Goal: Find specific page/section: Find specific page/section

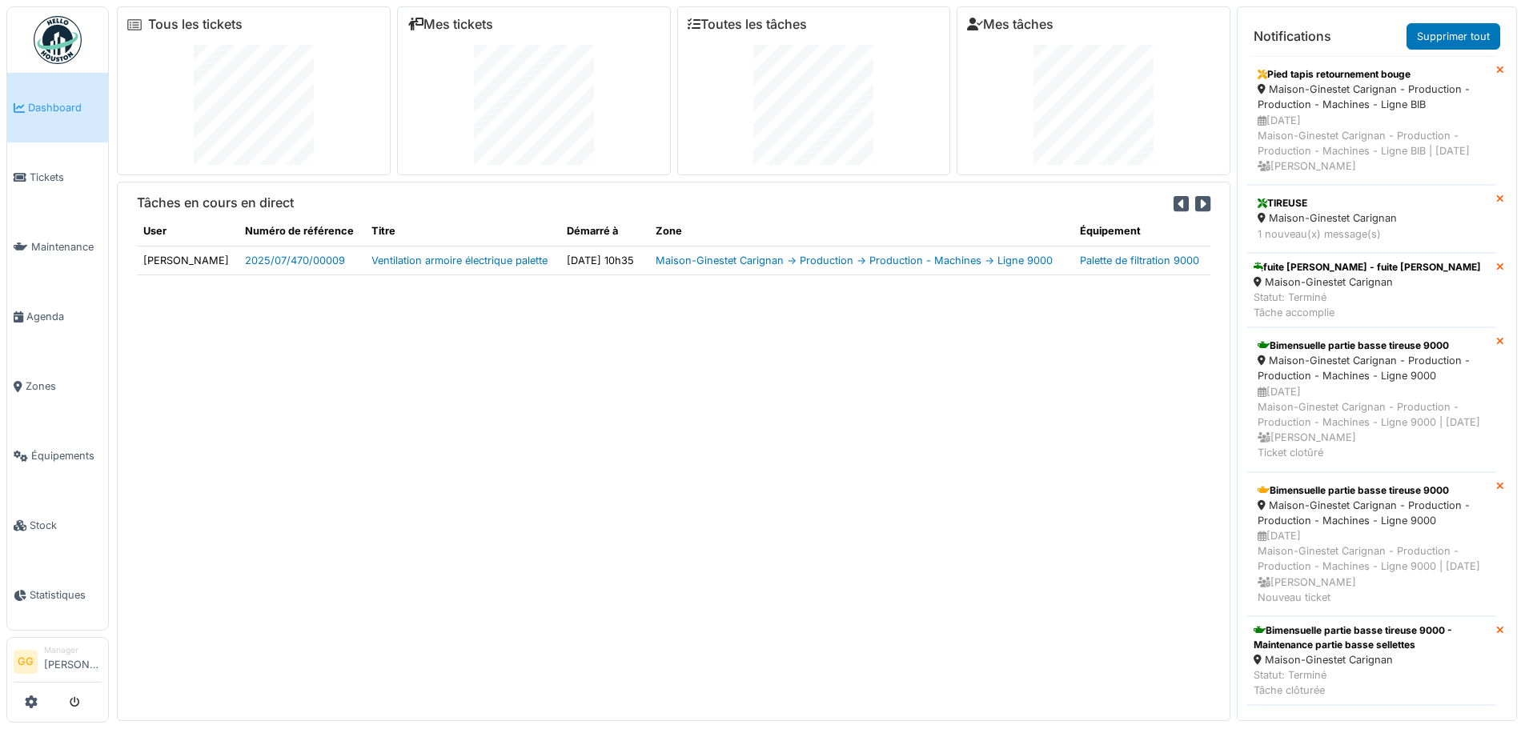
click at [43, 172] on span "Tickets" at bounding box center [66, 177] width 72 height 15
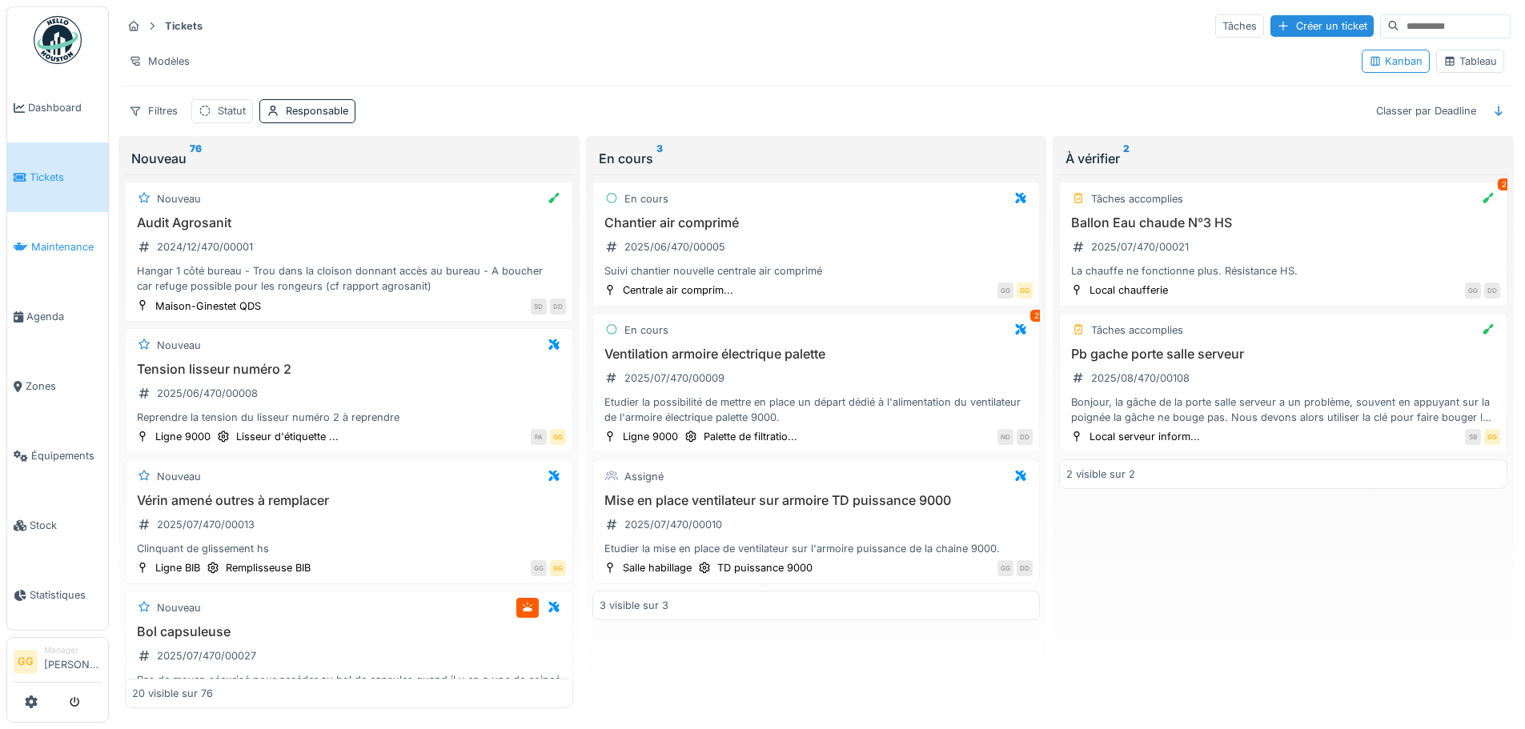
click at [73, 245] on span "Maintenance" at bounding box center [66, 246] width 70 height 15
